Goal: Check status: Check status

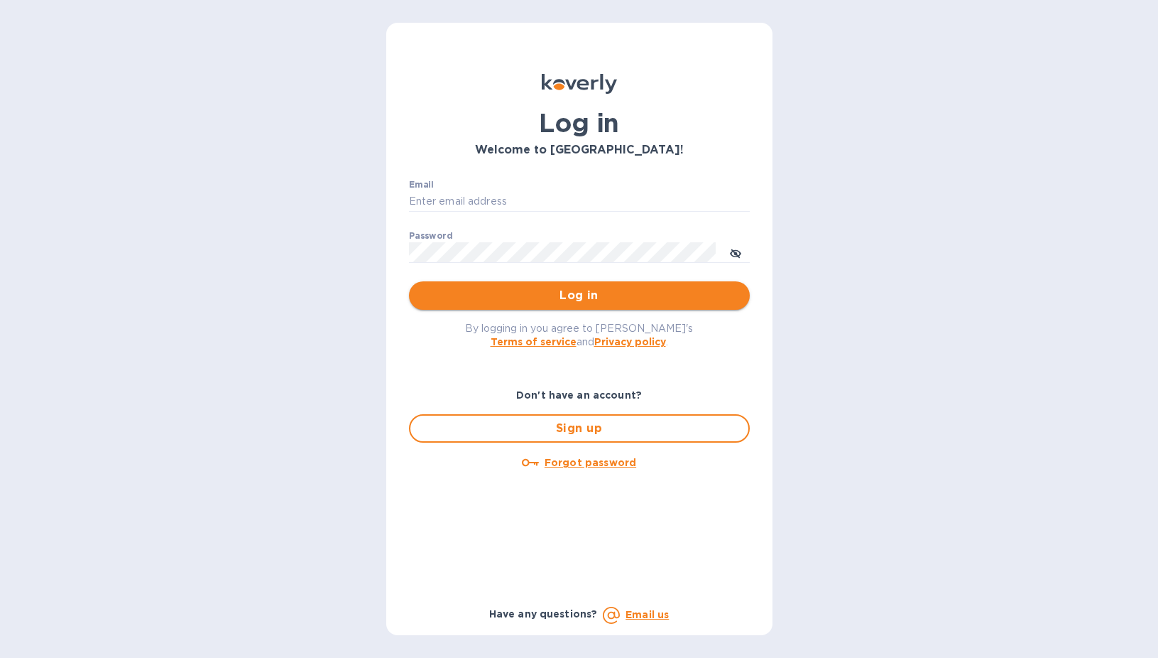
type input "sgupta@ardentgloballogistics.com"
click at [465, 297] on span "Log in" at bounding box center [579, 295] width 318 height 17
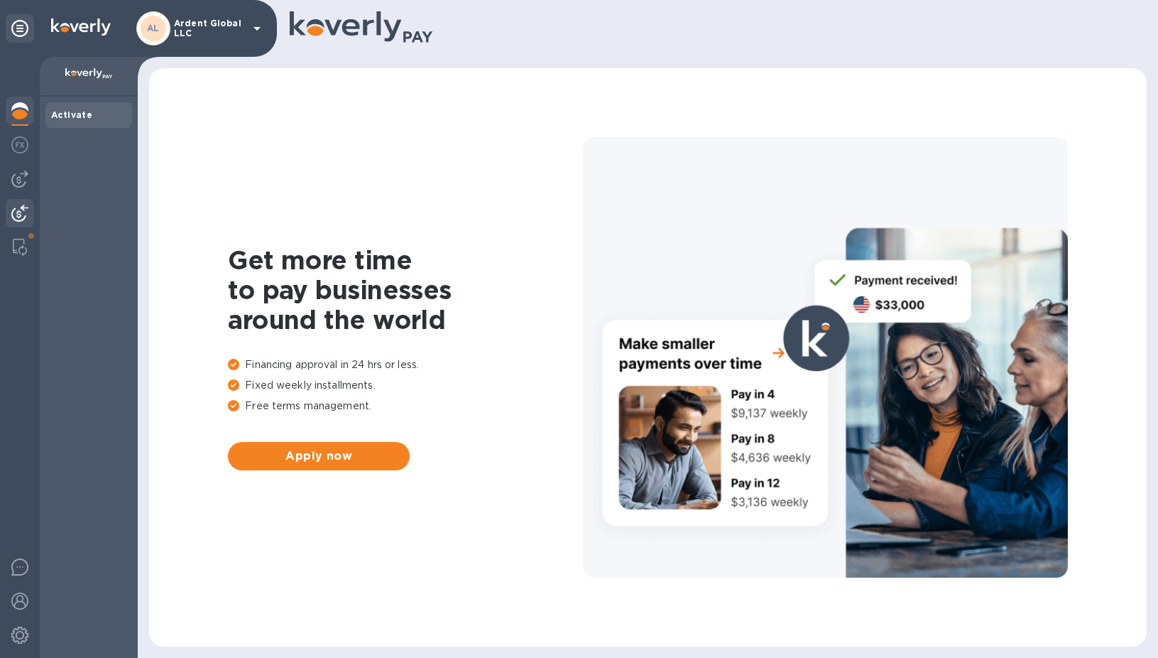
click at [24, 209] on img at bounding box center [19, 213] width 17 height 17
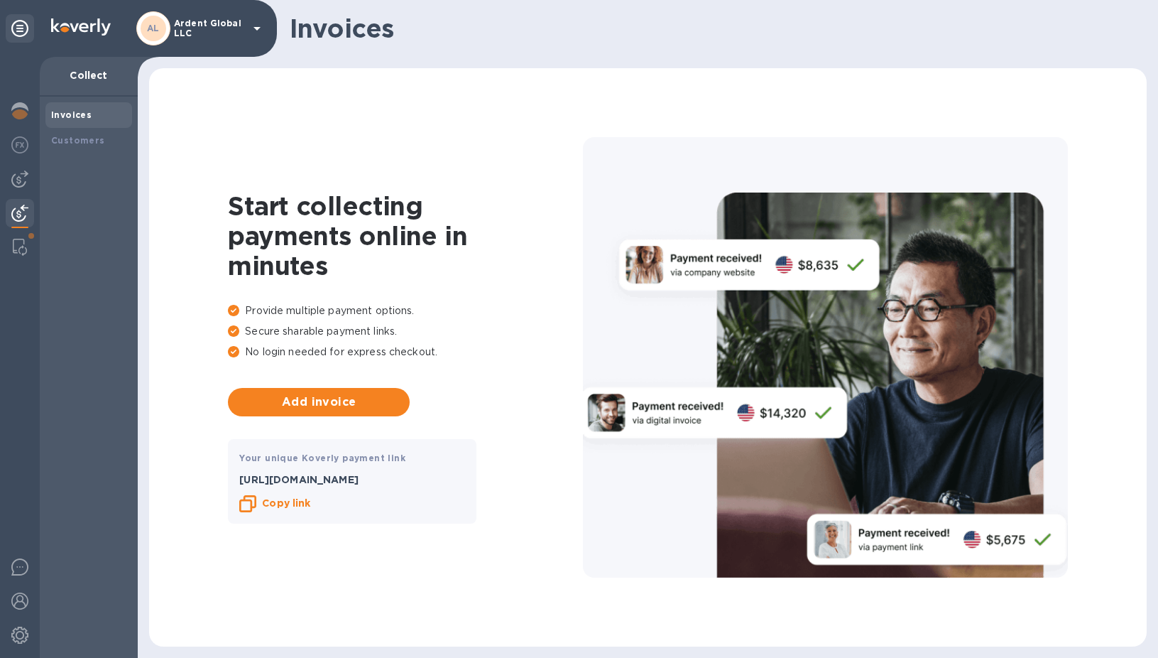
click at [23, 218] on img at bounding box center [19, 213] width 17 height 17
click at [89, 136] on b "Customers" at bounding box center [78, 140] width 54 height 11
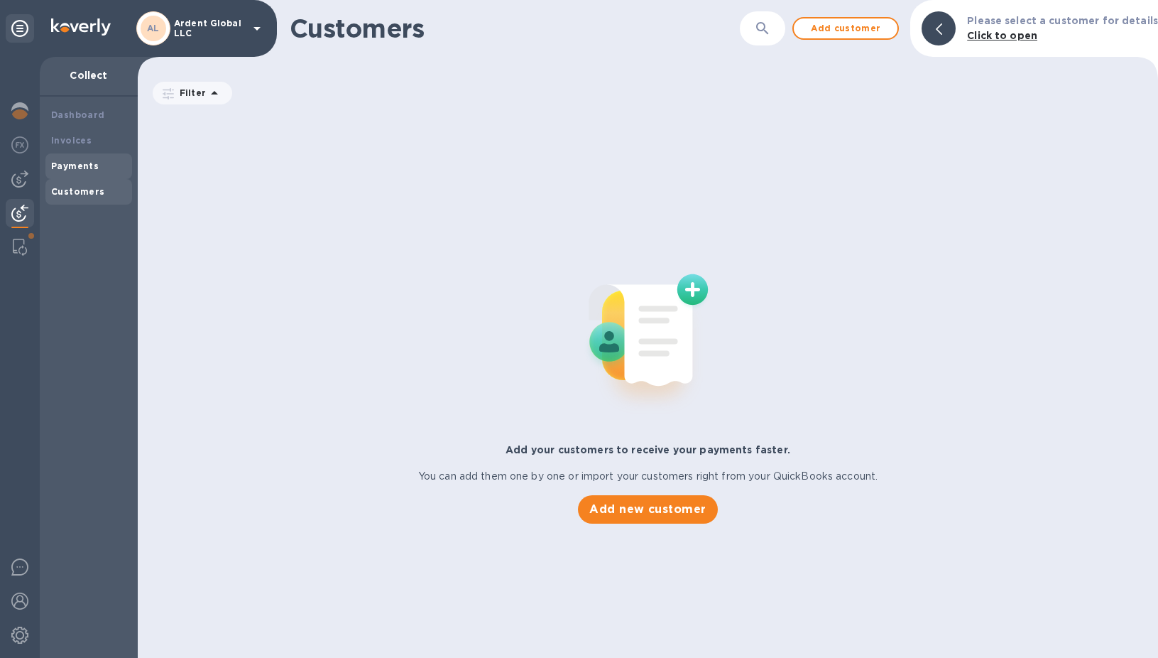
click at [75, 165] on b "Payments" at bounding box center [75, 165] width 48 height 11
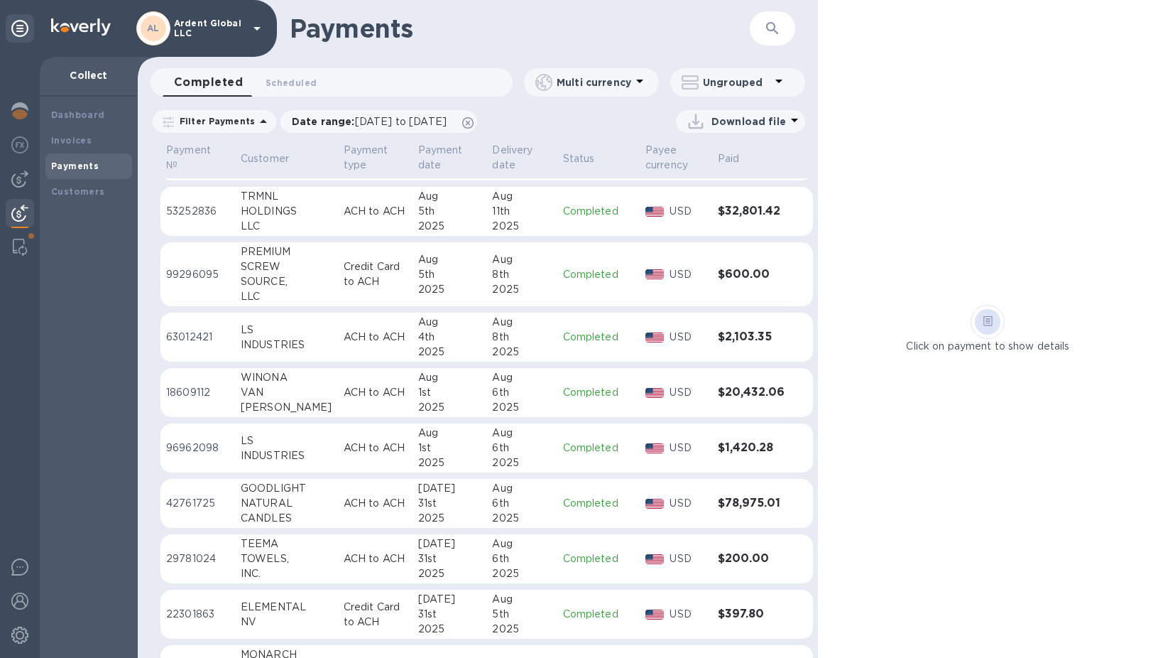
scroll to position [213, 0]
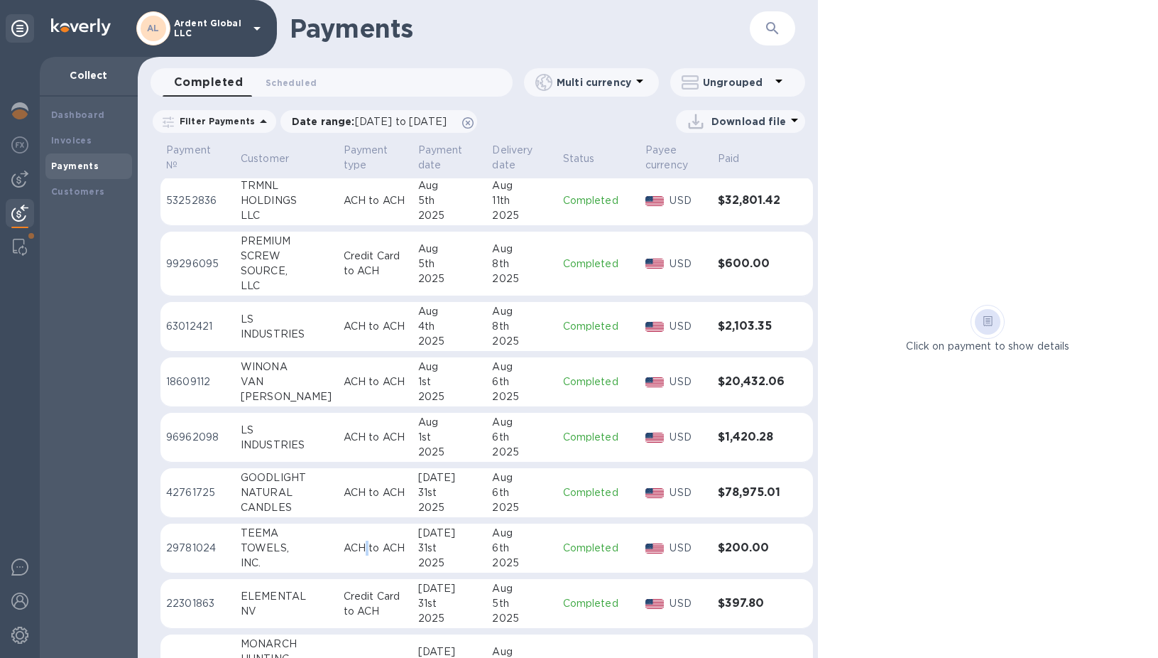
click at [345, 543] on p "ACH to ACH" at bounding box center [375, 547] width 63 height 15
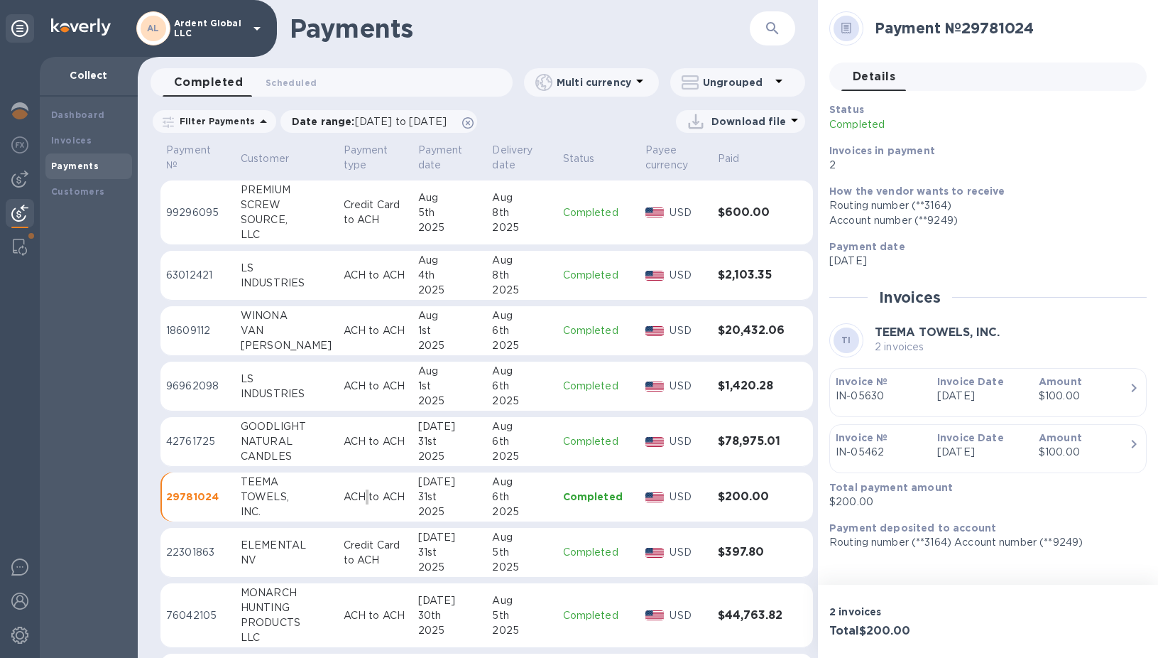
scroll to position [284, 0]
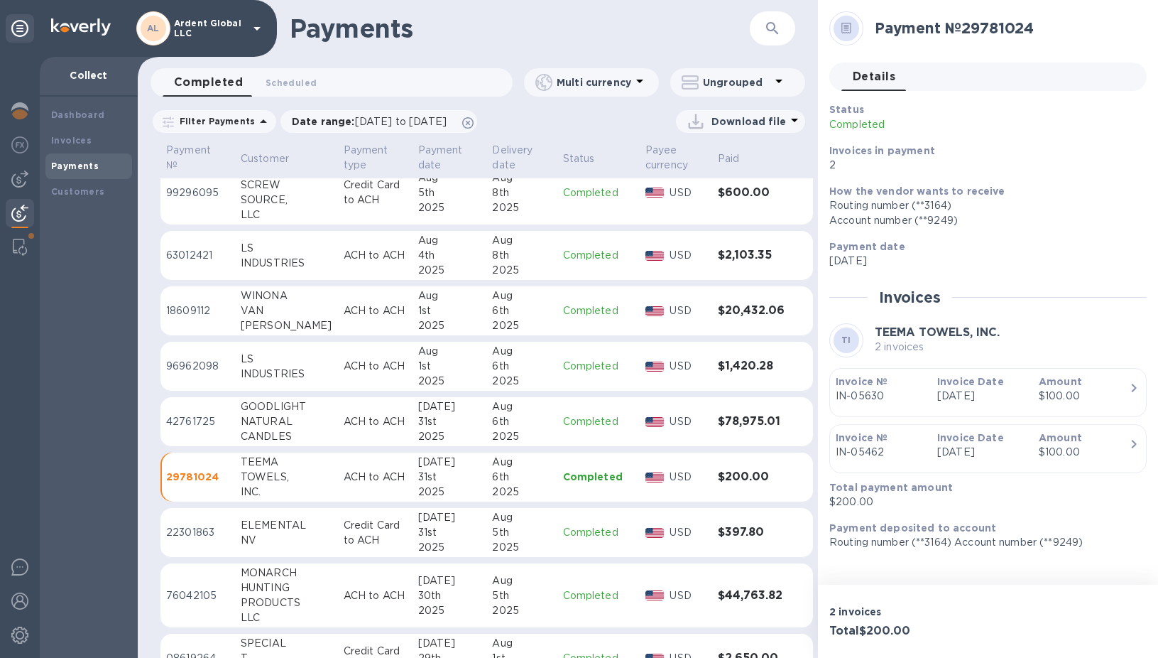
click at [589, 524] on td "Completed" at bounding box center [598, 533] width 82 height 50
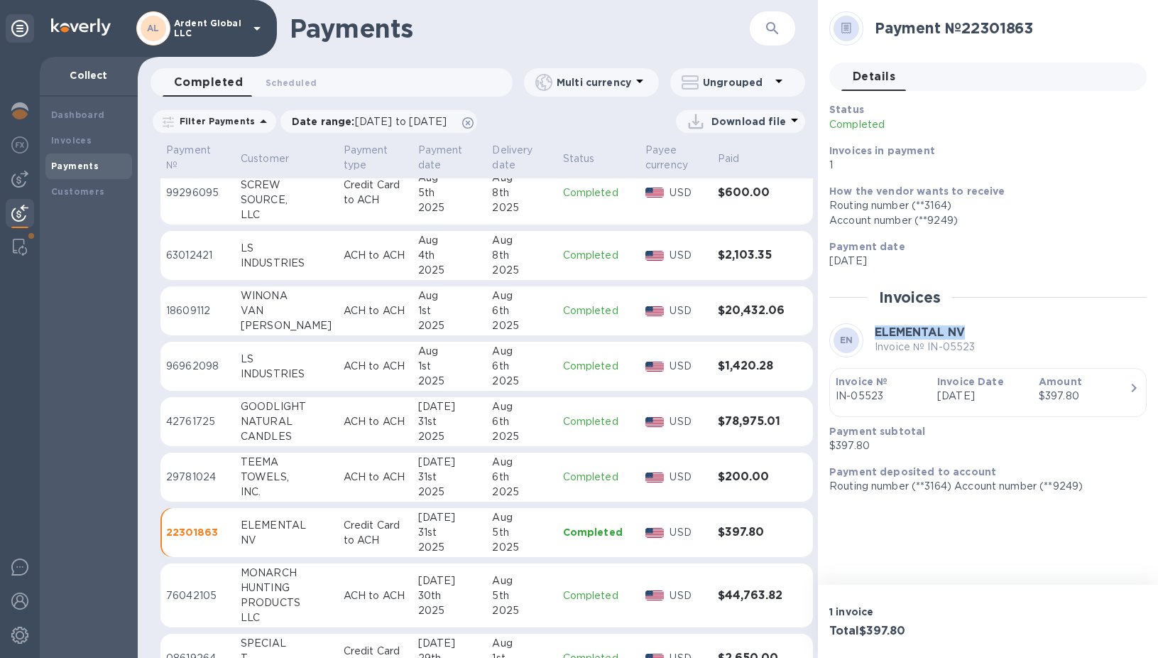
drag, startPoint x: 985, startPoint y: 327, endPoint x: 874, endPoint y: 324, distance: 110.8
click at [874, 324] on div "EN ELEMENTAL NV Invoice № IN-05523" at bounding box center [987, 340] width 317 height 34
copy b "ELEMENTAL NV"
click at [513, 371] on div "6th" at bounding box center [521, 366] width 59 height 15
drag, startPoint x: 990, startPoint y: 332, endPoint x: 876, endPoint y: 325, distance: 113.9
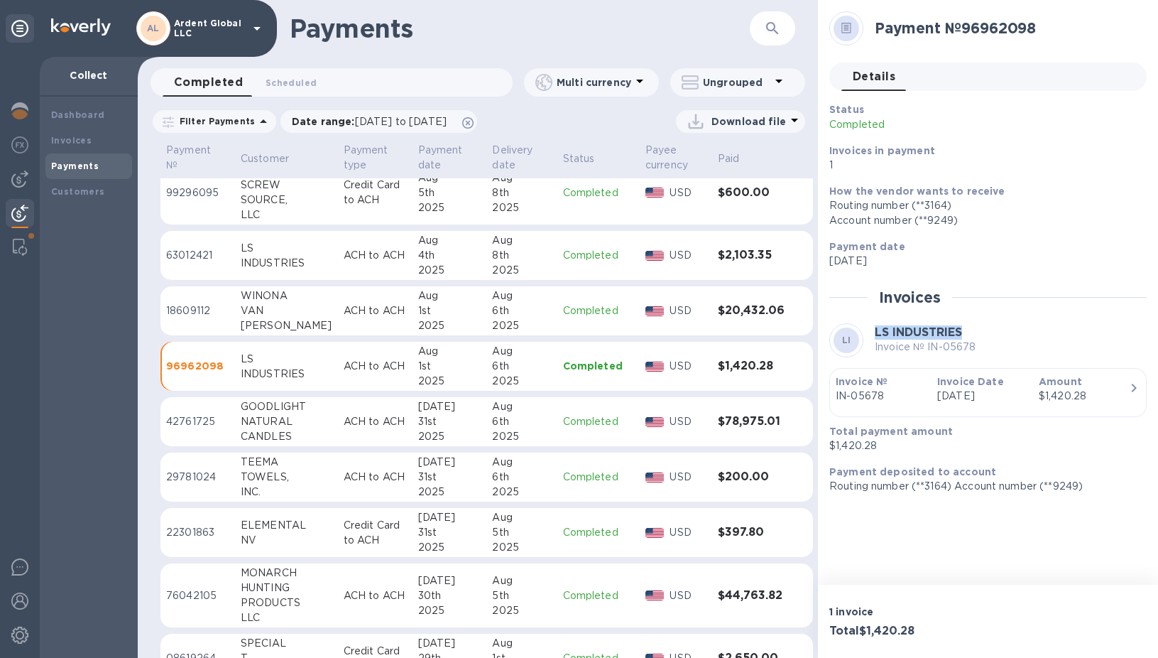
click at [876, 325] on div "LI LS INDUSTRIES Invoice № IN-05678" at bounding box center [987, 340] width 317 height 34
copy b "LS INDUSTRIES"
click at [443, 294] on div "Aug" at bounding box center [449, 295] width 63 height 15
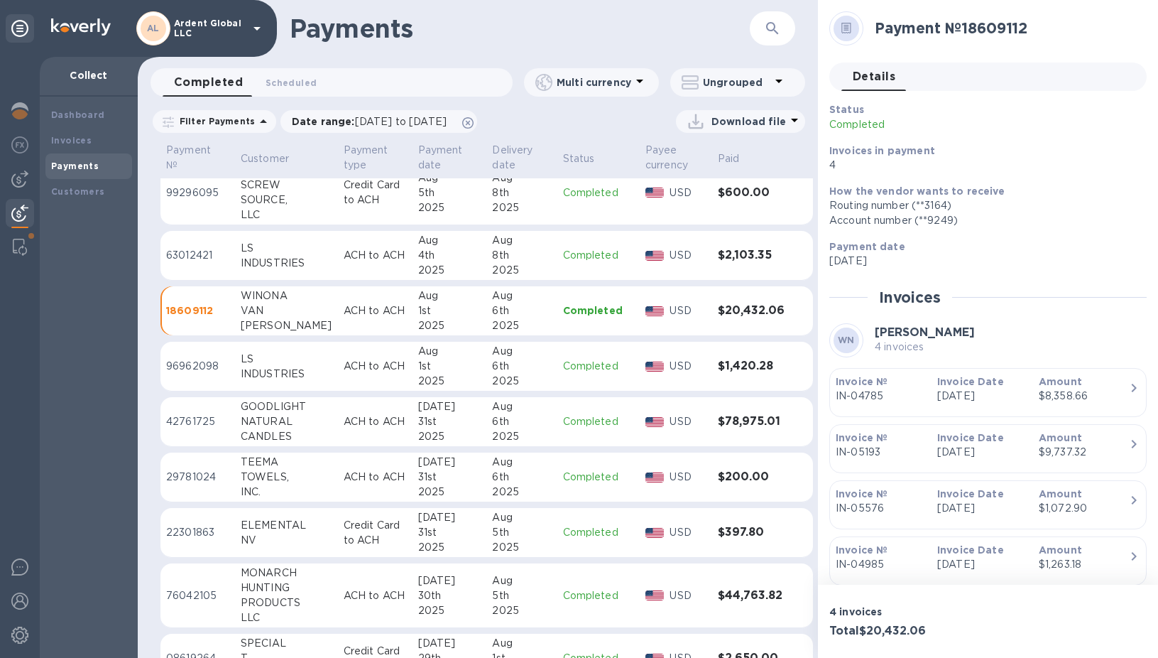
drag, startPoint x: 983, startPoint y: 332, endPoint x: 869, endPoint y: 331, distance: 113.6
click at [869, 331] on div "WN WINONA VAN NORMAN 4 invoices" at bounding box center [987, 340] width 317 height 34
copy b "WINONA VAN NORMAN"
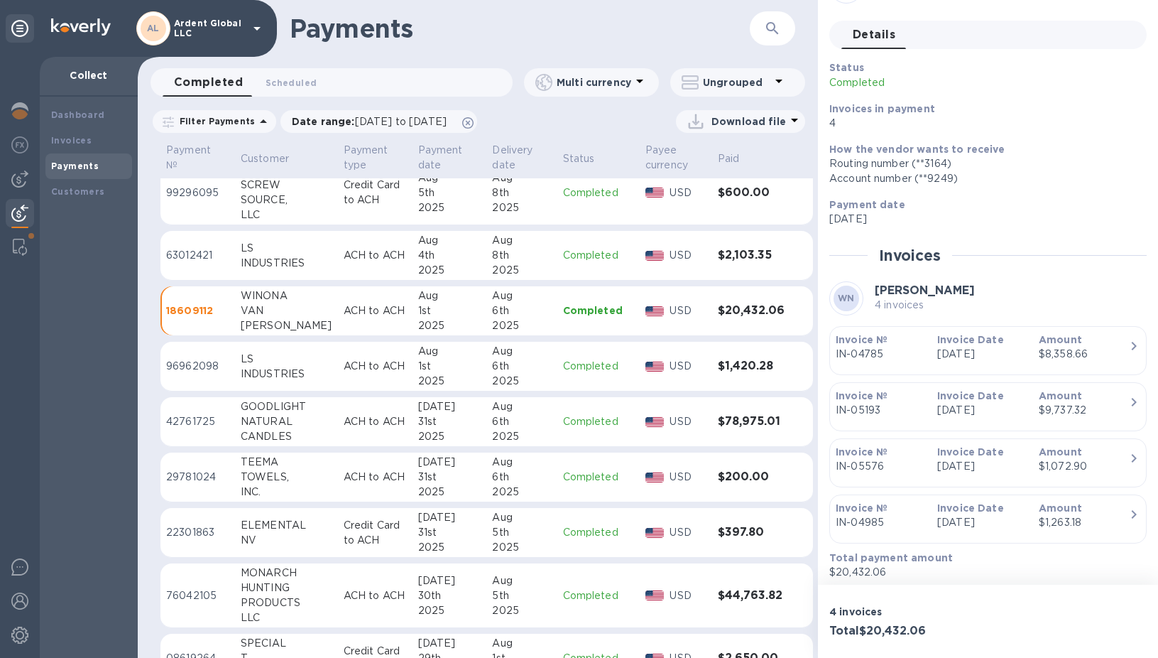
scroll to position [89, 0]
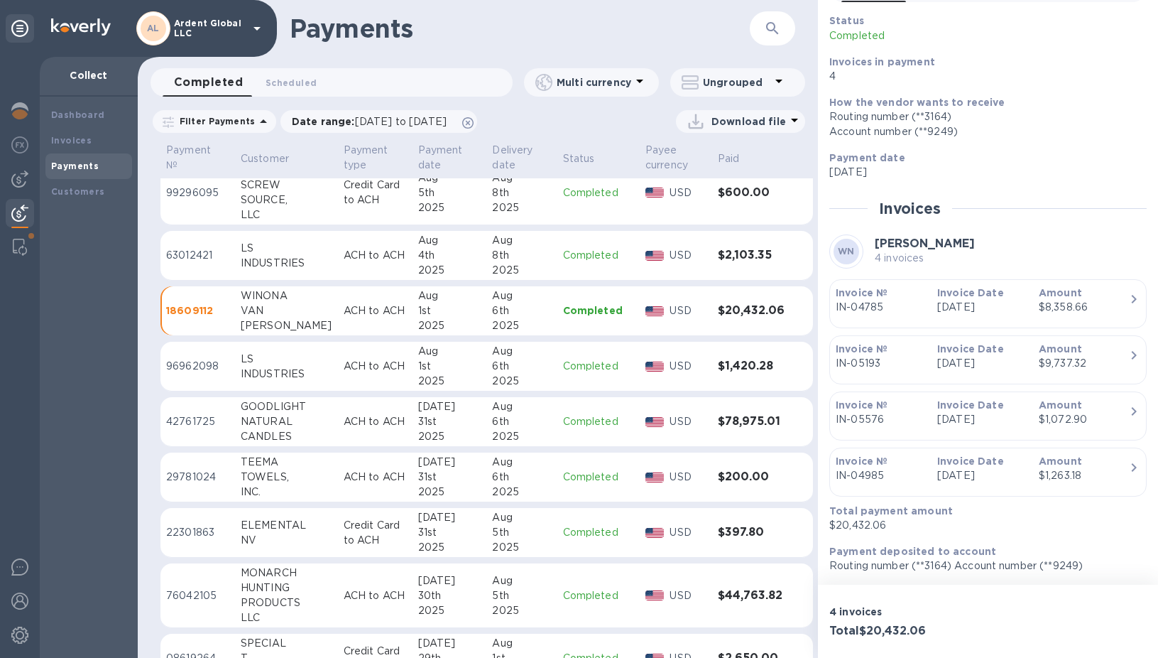
click at [425, 266] on div "2025" at bounding box center [449, 270] width 63 height 15
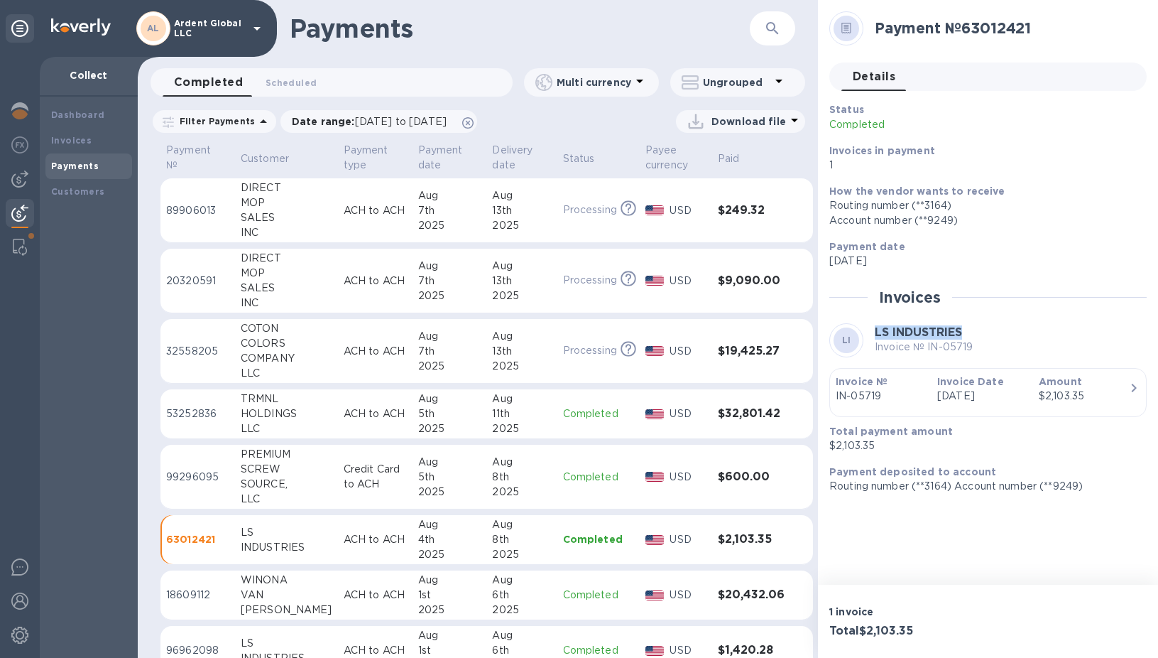
drag, startPoint x: 991, startPoint y: 332, endPoint x: 872, endPoint y: 326, distance: 119.4
click at [872, 326] on div "LI LS INDUSTRIES Invoice № IN-05719" at bounding box center [987, 340] width 317 height 34
copy b "LS INDUSTRIES"
